Goal: Find specific page/section: Find specific page/section

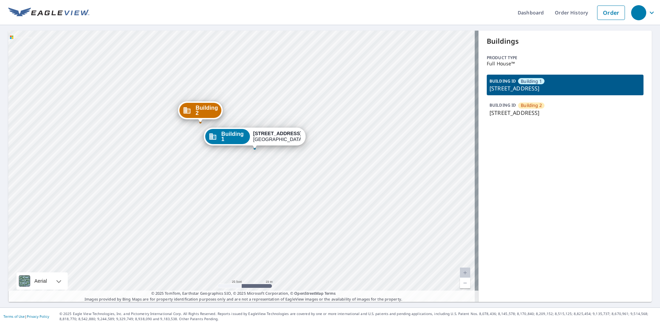
drag, startPoint x: 213, startPoint y: 155, endPoint x: 223, endPoint y: 192, distance: 38.5
click at [223, 192] on div "Building [GEOGRAPHIC_DATA][STREET_ADDRESS] [GEOGRAPHIC_DATA][STREET_ADDRESS]" at bounding box center [243, 166] width 470 height 271
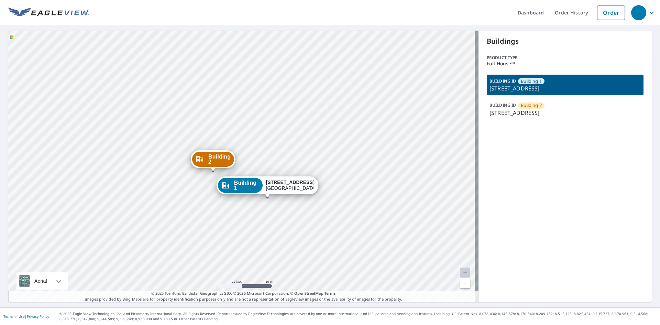
drag, startPoint x: 200, startPoint y: 175, endPoint x: 203, endPoint y: 191, distance: 16.4
click at [203, 191] on div "Building [GEOGRAPHIC_DATA][STREET_ADDRESS] [GEOGRAPHIC_DATA][STREET_ADDRESS]" at bounding box center [243, 166] width 470 height 271
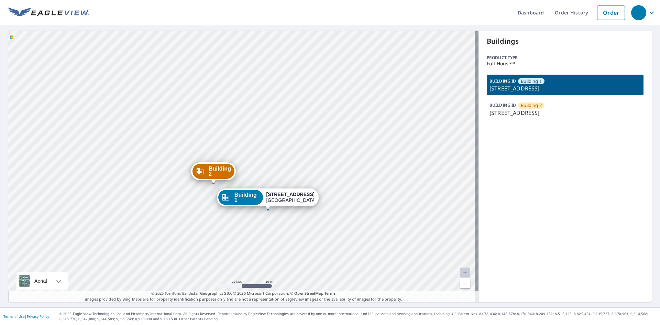
drag, startPoint x: 209, startPoint y: 186, endPoint x: 210, endPoint y: 190, distance: 4.5
click at [210, 190] on div "Building [GEOGRAPHIC_DATA][STREET_ADDRESS] [GEOGRAPHIC_DATA][STREET_ADDRESS]" at bounding box center [243, 166] width 470 height 271
click at [510, 114] on p "[STREET_ADDRESS]" at bounding box center [564, 113] width 151 height 8
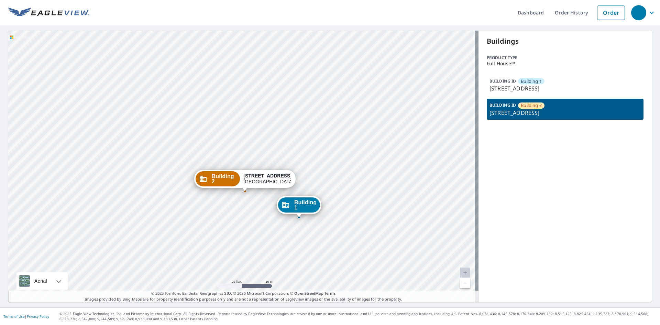
drag, startPoint x: 242, startPoint y: 192, endPoint x: 245, endPoint y: 218, distance: 26.4
click at [245, 218] on div "Building [GEOGRAPHIC_DATA][STREET_ADDRESS] [GEOGRAPHIC_DATA][STREET_ADDRESS]" at bounding box center [243, 166] width 470 height 271
